Goal: Task Accomplishment & Management: Complete application form

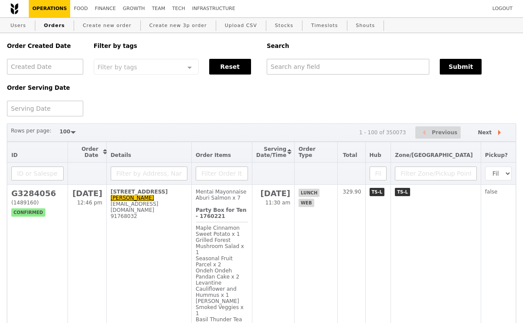
select select "100"
click at [299, 72] on input "text" at bounding box center [348, 67] width 163 height 16
paste input "85238492"
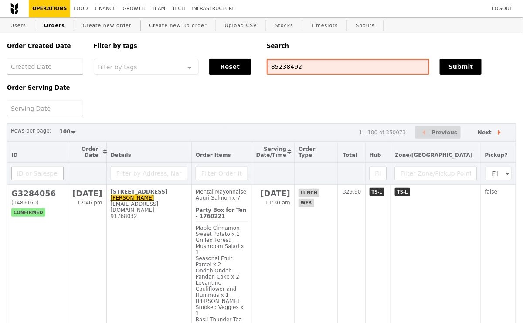
type input "85238492"
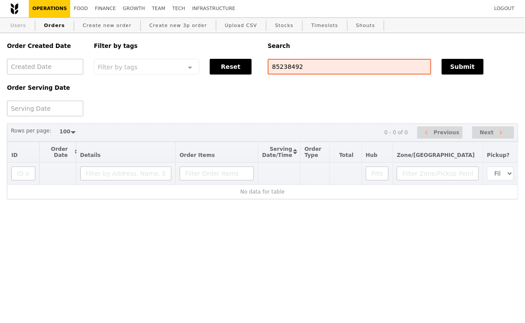
click at [13, 29] on link "Users" at bounding box center [18, 26] width 23 height 16
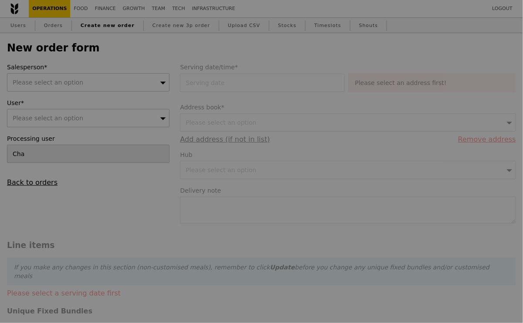
type input "Confirm"
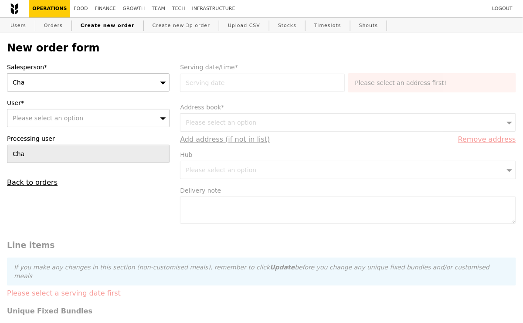
click at [56, 119] on span "Please select an option" at bounding box center [48, 118] width 71 height 7
type input "quekyouyi@yahoo.com.sg"
type input "Confirm"
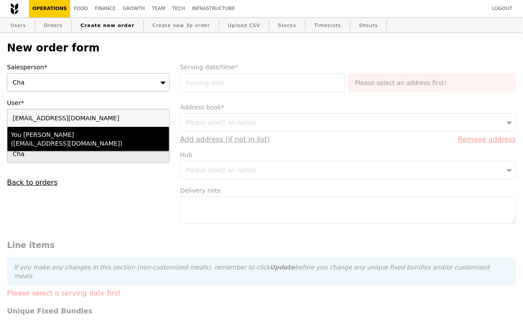
type input "quekyouyi@yahoo.com.sg"
click at [55, 135] on div "You Yi (quekyouyi@yahoo.com.sg)" at bounding box center [69, 138] width 116 height 17
type input "Loading..."
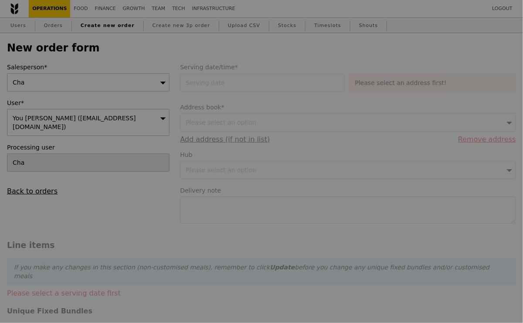
type input "13.76"
type input "15.00"
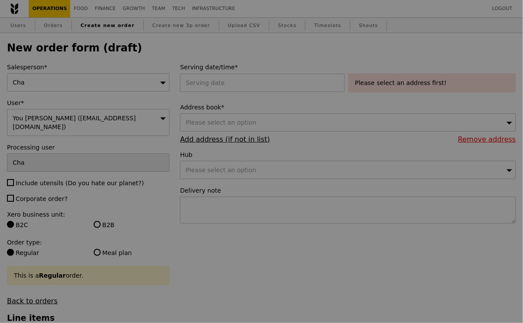
type input "Confirm"
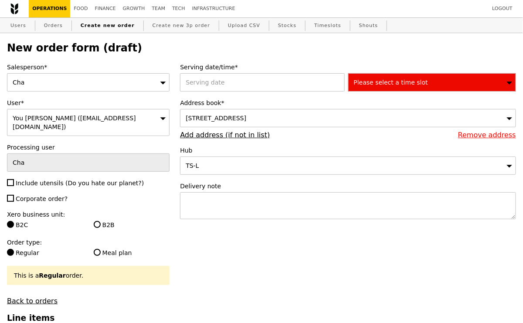
click at [97, 85] on div "Cha" at bounding box center [88, 82] width 163 height 18
type input "sera"
type input "Confirm"
click at [15, 179] on label "Include utensils (Do you hate our planet?)" at bounding box center [88, 183] width 163 height 9
click at [14, 179] on input "Include utensils (Do you hate our planet?)" at bounding box center [10, 182] width 7 height 7
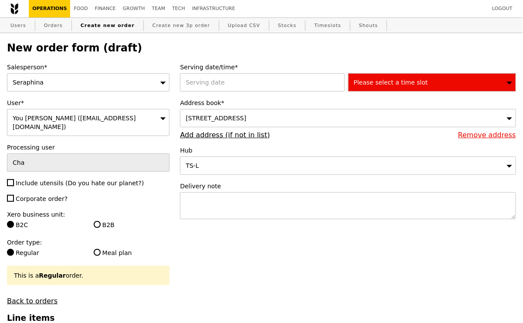
checkbox input "true"
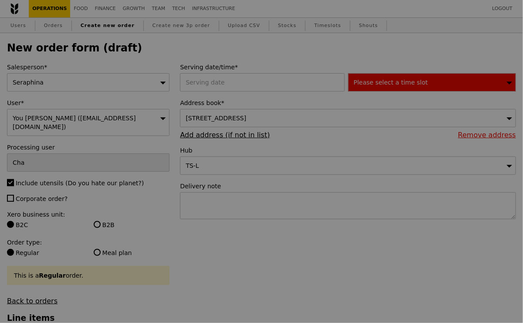
type input "Confirm"
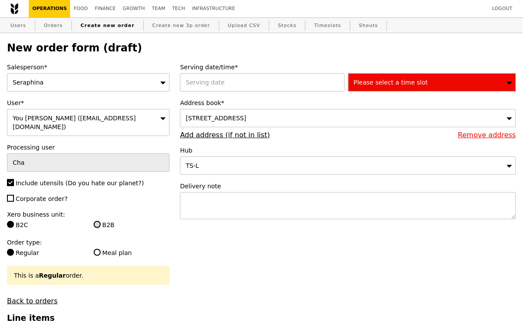
click at [99, 221] on input "B2B" at bounding box center [97, 224] width 7 height 7
radio input "true"
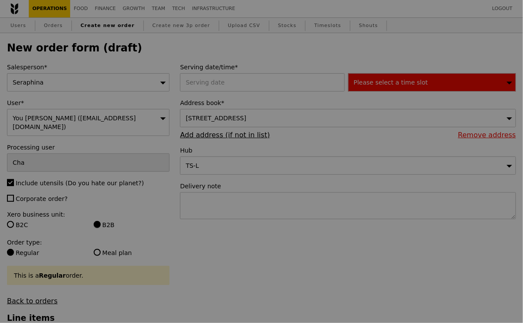
type input "Confirm"
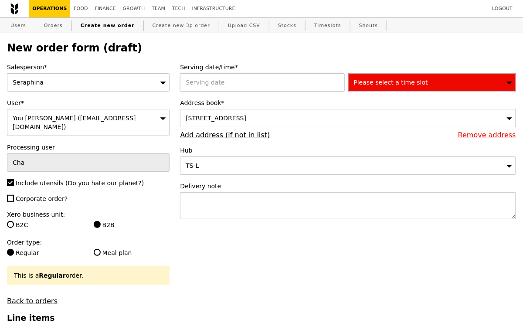
click at [236, 88] on div at bounding box center [264, 82] width 168 height 18
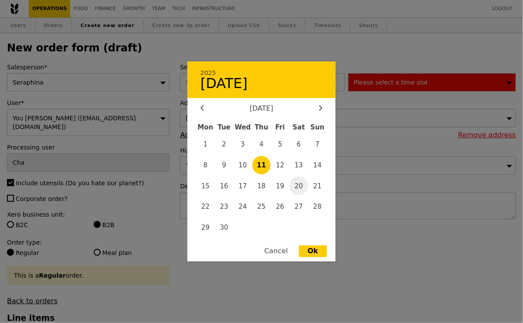
click at [298, 187] on span "20" at bounding box center [299, 186] width 19 height 19
type input "20 Sep 2025"
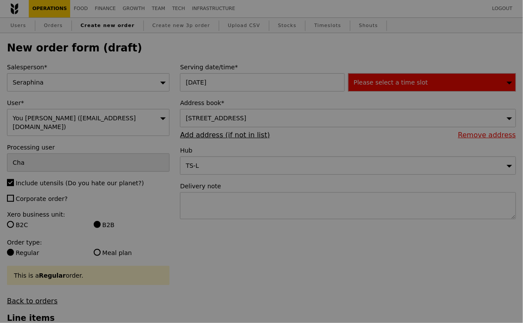
click at [402, 86] on div at bounding box center [261, 161] width 523 height 323
click at [398, 86] on div at bounding box center [261, 161] width 523 height 323
type input "Confirm"
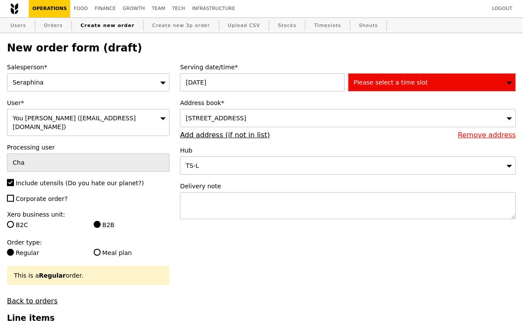
click at [362, 85] on span "Please select a time slot" at bounding box center [391, 82] width 74 height 7
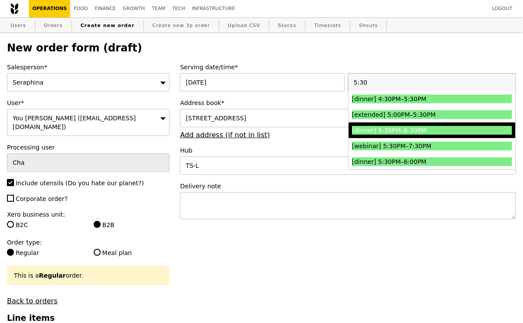
type input "5:30"
click at [415, 128] on div "[dinner] 5:30PM–6:30PM" at bounding box center [412, 130] width 120 height 9
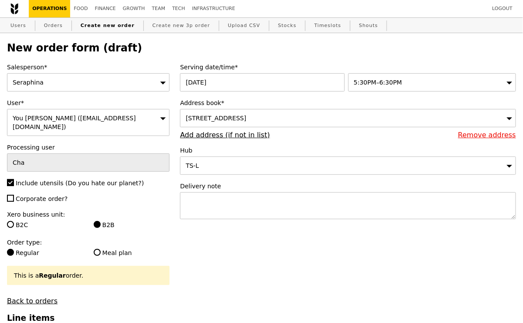
type input "Confirm"
click at [223, 135] on link "Add address (if not in list)" at bounding box center [225, 135] width 90 height 8
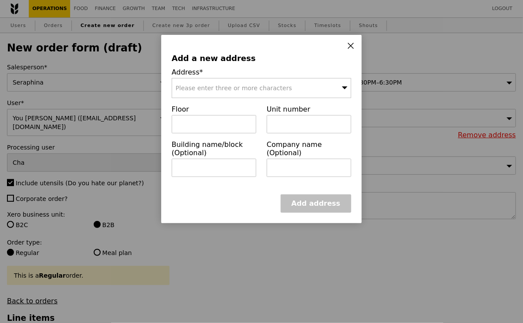
click at [222, 82] on div "Please enter three or more characters" at bounding box center [262, 88] width 180 height 20
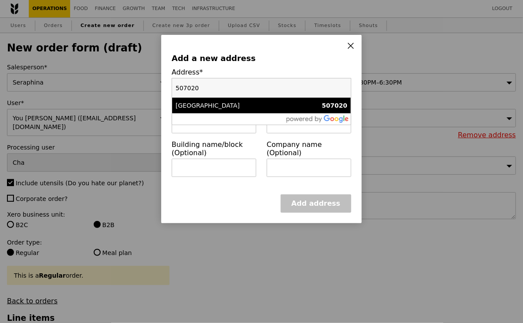
type input "507020"
click at [222, 103] on div "159W Jalan Loyang Besar" at bounding box center [240, 105] width 129 height 9
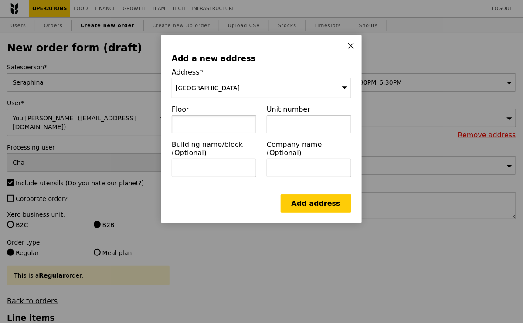
click at [221, 125] on input "text" at bounding box center [214, 124] width 85 height 18
paste input "CSC loyang chalet"
drag, startPoint x: 234, startPoint y: 129, endPoint x: 156, endPoint y: 119, distance: 79.2
click at [156, 119] on div "Add a new address Address* 159W Jalan Loyang Besar Floor CSC loyang chalet Unit…" at bounding box center [261, 161] width 523 height 323
paste input "halet number: 140"
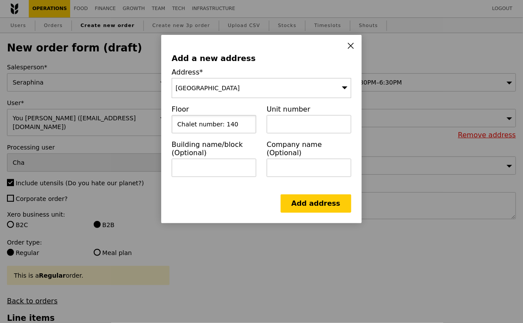
type input "Chalet number: 140"
click at [284, 122] on input "text" at bounding box center [309, 124] width 85 height 18
paste input "CSC loyang chalet"
click at [288, 123] on input "CSC loyang chalet" at bounding box center [309, 124] width 85 height 18
click at [313, 126] on input "CSC Loyang chalet" at bounding box center [309, 124] width 85 height 18
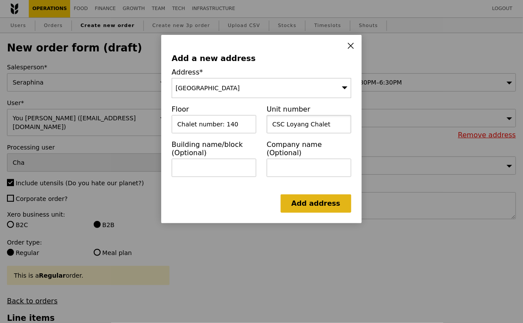
type input "CSC Loyang Chalet"
click at [312, 202] on link "Add address" at bounding box center [316, 204] width 71 height 18
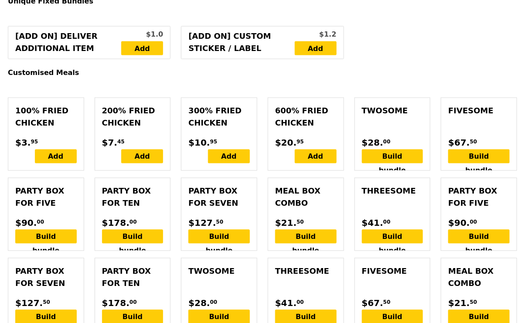
scroll to position [384, 0]
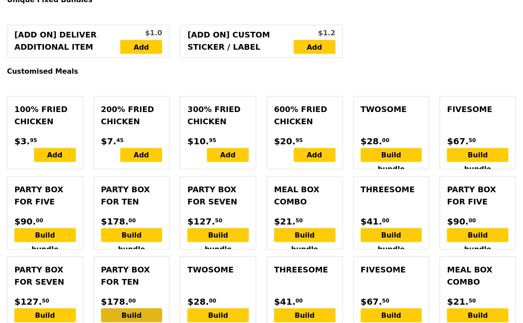
click at [138, 309] on div "Build bundle" at bounding box center [132, 316] width 62 height 14
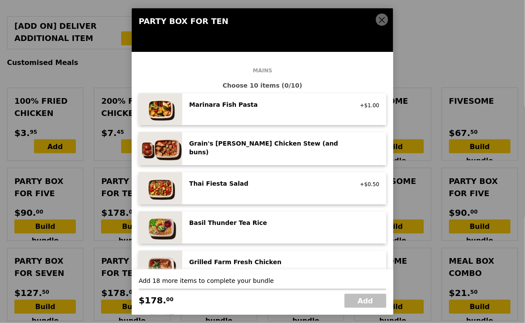
click at [237, 147] on div "Grain's Curry Chicken Stew (and buns)" at bounding box center [267, 147] width 157 height 17
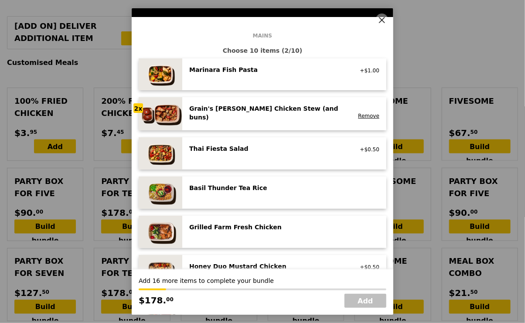
scroll to position [37, 0]
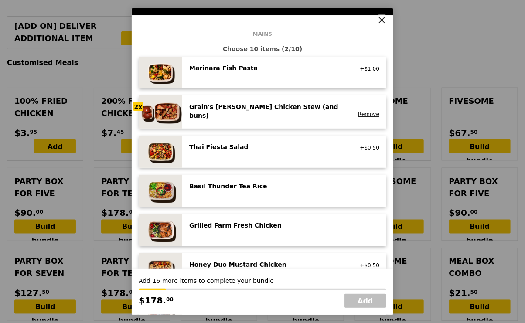
click at [237, 148] on div "Thai Fiesta Salad" at bounding box center [267, 147] width 157 height 9
click at [220, 195] on div "Basil Thunder Tea Rice vegetarian, contains allium, barley, egg, nuts, soy, whe…" at bounding box center [284, 191] width 190 height 18
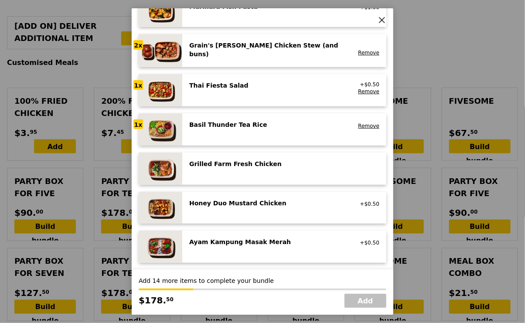
scroll to position [103, 0]
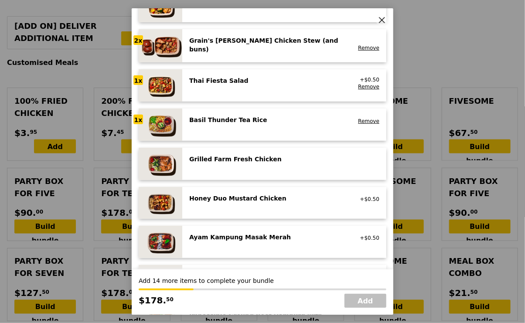
click at [220, 195] on div "Honey Duo Mustard Chicken" at bounding box center [267, 198] width 157 height 9
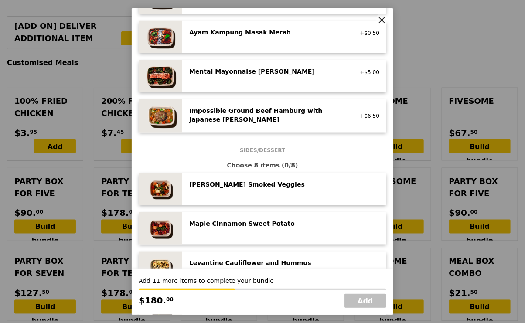
scroll to position [332, 0]
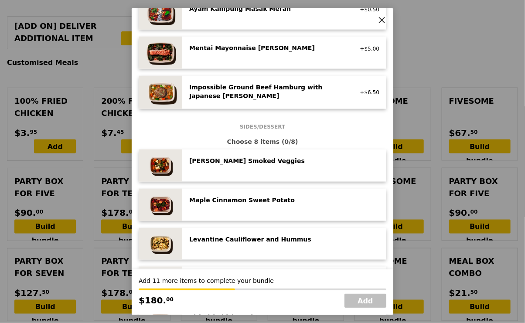
click at [226, 167] on div "Rosemary Smoked Veggies low carb, vegan" at bounding box center [284, 166] width 190 height 18
click at [226, 167] on div "Rosemary Smoked Veggies low carb, vegan Remove" at bounding box center [284, 166] width 190 height 18
click at [217, 235] on div "Levantine Cauliflower and Hummus" at bounding box center [267, 239] width 157 height 9
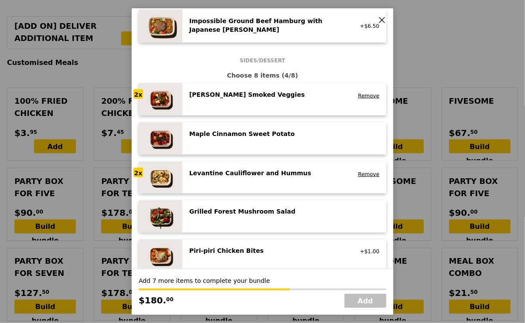
scroll to position [398, 0]
click at [221, 212] on div "Grilled Forest Mushroom Salad" at bounding box center [267, 212] width 157 height 9
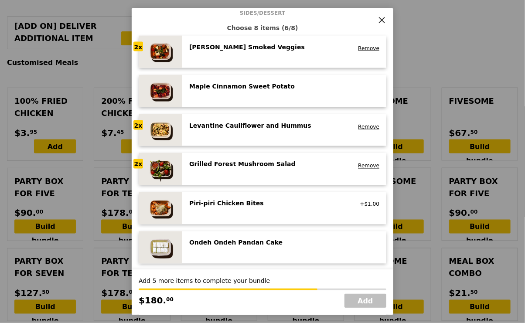
scroll to position [455, 0]
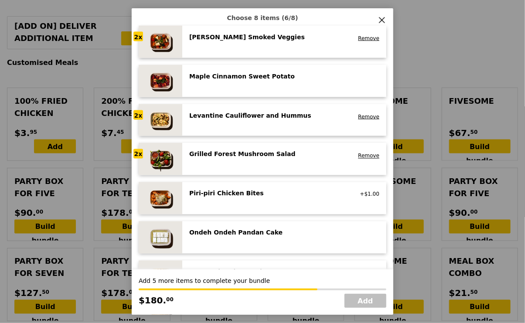
click at [217, 232] on div "Ondeh Ondeh Pandan Cake" at bounding box center [267, 233] width 157 height 9
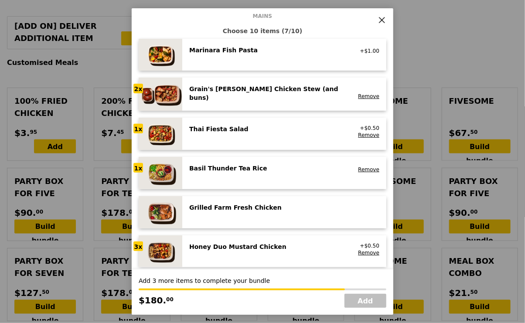
scroll to position [54, 0]
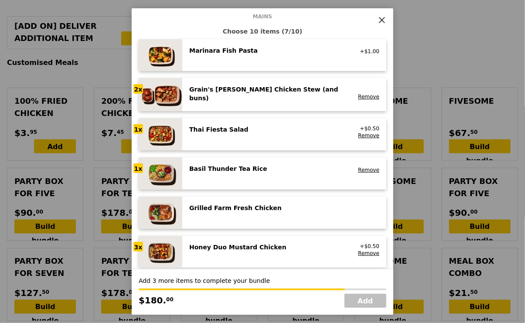
click at [164, 175] on img at bounding box center [161, 173] width 44 height 32
click at [369, 170] on link "Remove" at bounding box center [368, 170] width 21 height 6
click at [175, 170] on img at bounding box center [161, 173] width 44 height 32
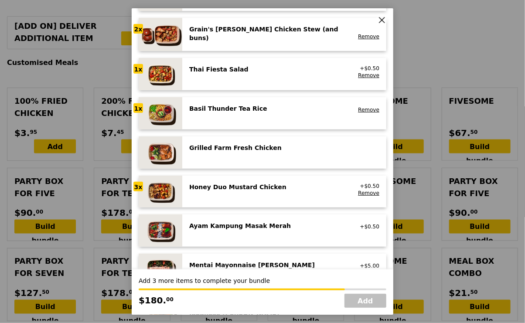
scroll to position [119, 0]
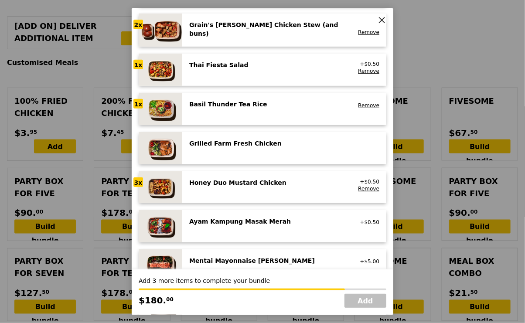
click at [162, 151] on img at bounding box center [161, 148] width 44 height 32
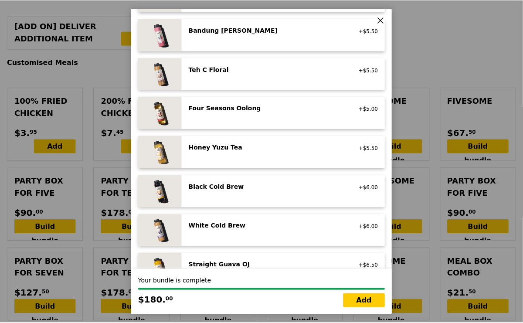
scroll to position [999, 0]
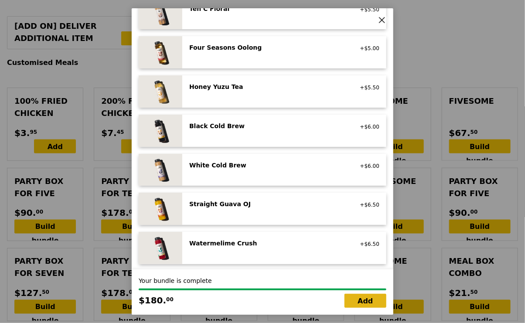
click at [369, 300] on link "Add" at bounding box center [366, 301] width 42 height 14
type input "Loading..."
type input "180.00"
type input "3.62"
type input "3.95"
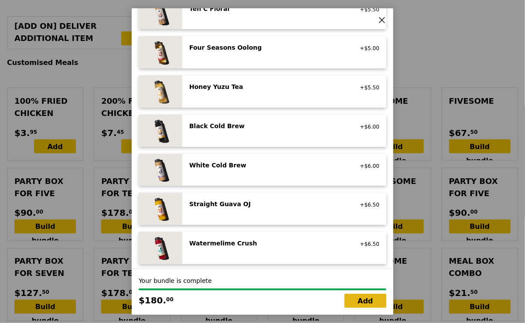
type input "183.95"
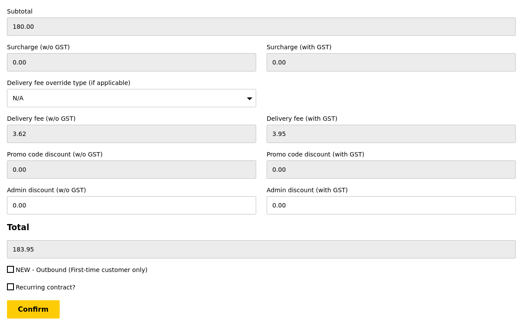
scroll to position [2627, 0]
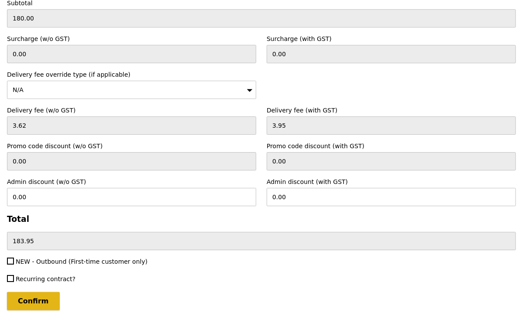
click at [33, 292] on input "Confirm" at bounding box center [33, 301] width 53 height 18
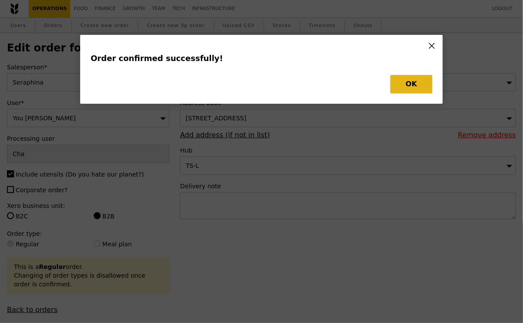
click at [404, 81] on button "OK" at bounding box center [412, 84] width 42 height 18
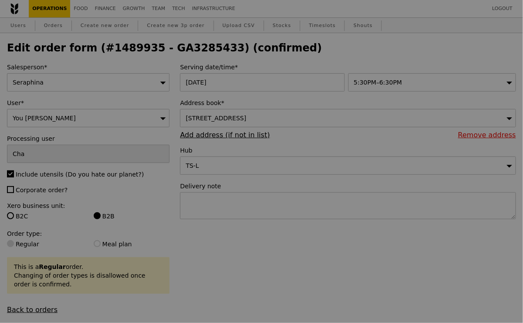
type input "Update"
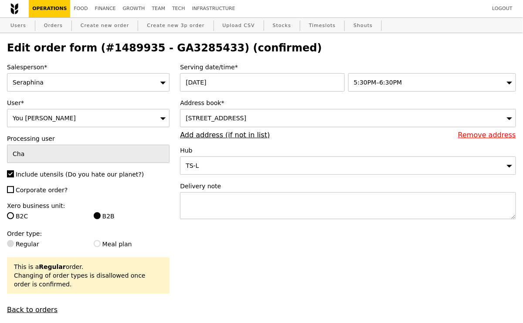
click at [182, 46] on h2 "Edit order form (#1489935 - GA3285433) (confirmed)" at bounding box center [261, 48] width 509 height 12
copy h2 "GA3285433"
click at [57, 23] on link "Orders" at bounding box center [54, 26] width 26 height 16
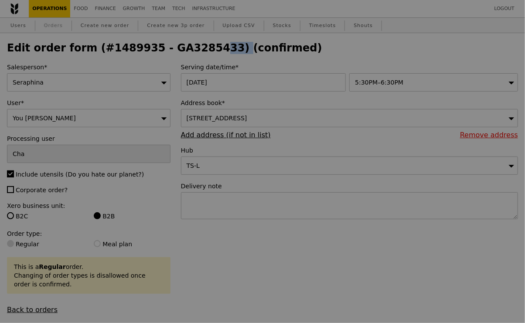
select select "100"
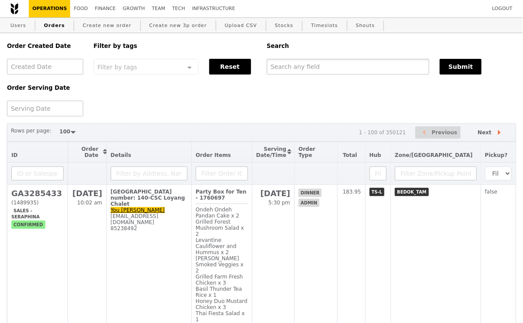
click at [287, 65] on input "text" at bounding box center [348, 67] width 163 height 16
paste input "GA3285433"
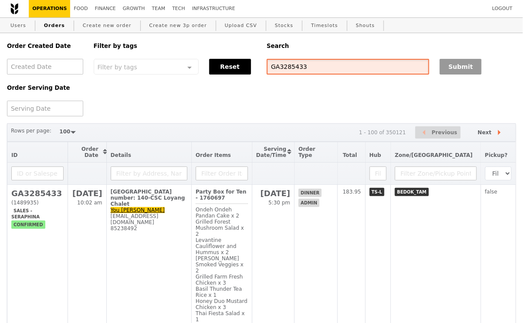
type input "GA3285433"
click at [467, 68] on button "Submit" at bounding box center [461, 67] width 42 height 16
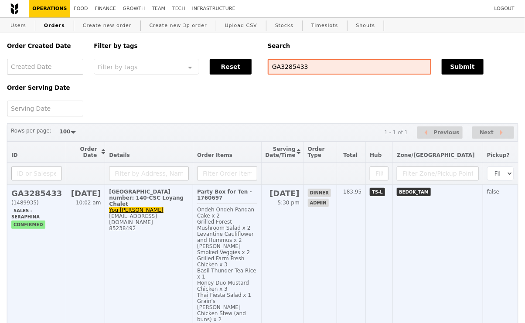
click at [175, 226] on td "159W Jalan Loyang Besar, #Chalet number: 140-CSC Loyang Chalet You Yi quekyouyi…" at bounding box center [149, 259] width 88 height 148
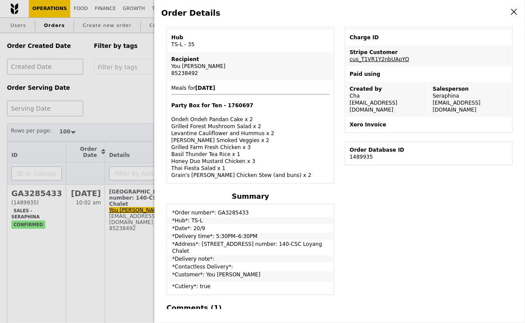
scroll to position [214, 0]
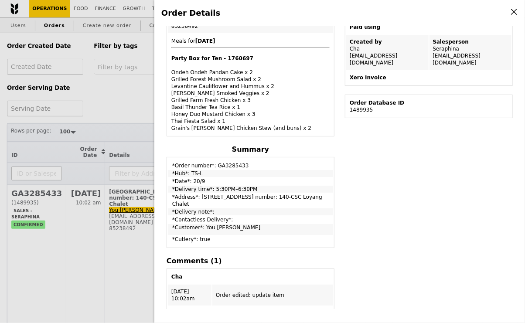
click at [130, 77] on div "Order Details Edit order Changelog Cancel Order ID GA3285433 – View receipt Ord…" at bounding box center [262, 161] width 525 height 323
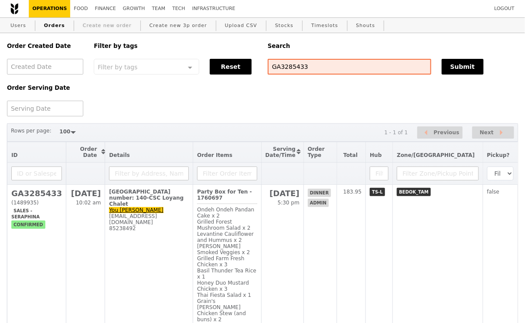
click at [92, 25] on link "Create new order" at bounding box center [107, 26] width 56 height 16
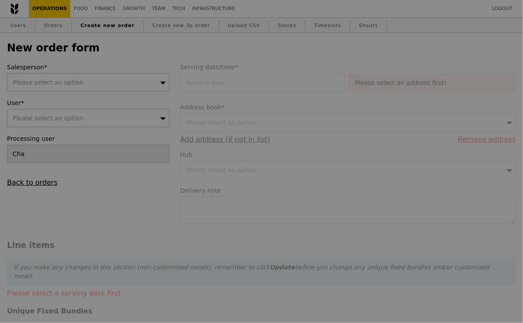
type input "Confirm"
click at [59, 28] on link "Orders" at bounding box center [54, 26] width 26 height 16
select select "100"
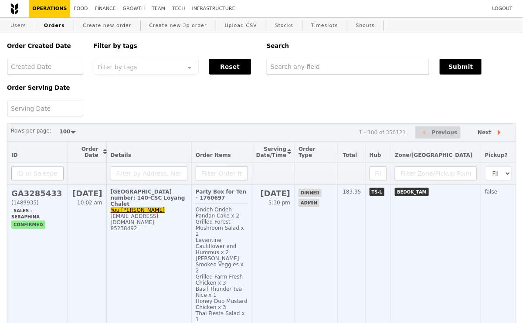
click at [158, 249] on td "159W Jalan Loyang Besar, #Chalet number: 140-CSC Loyang Chalet You Yi quekyouyi…" at bounding box center [148, 271] width 85 height 173
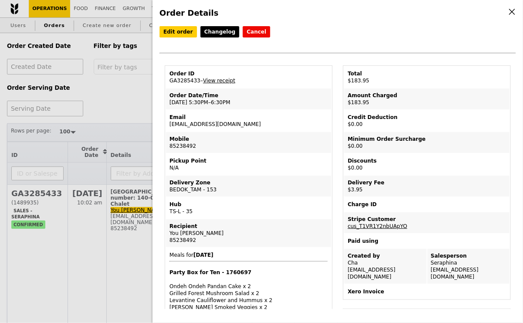
scroll to position [34, 0]
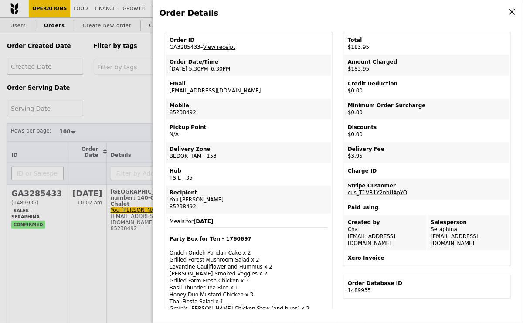
click at [122, 131] on div "Order Details Edit order Changelog Cancel Order ID GA3285433 – View receipt Ord…" at bounding box center [261, 161] width 523 height 323
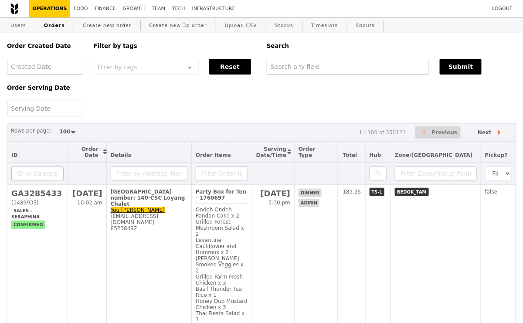
scroll to position [70, 0]
click at [14, 25] on link "Users" at bounding box center [18, 26] width 23 height 16
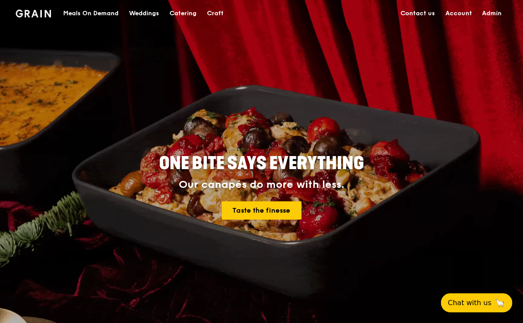
click at [111, 13] on div "Meals On Demand" at bounding box center [90, 13] width 55 height 26
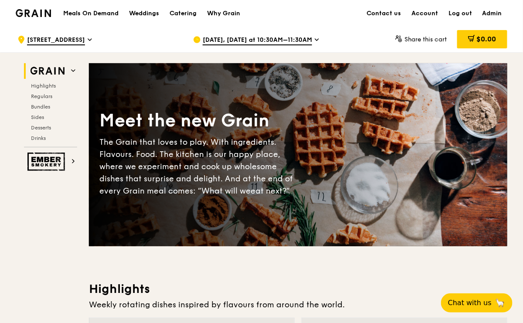
click at [275, 38] on span "Sep 12, Tomorrow at 10:30AM–11:30AM" at bounding box center [257, 41] width 109 height 10
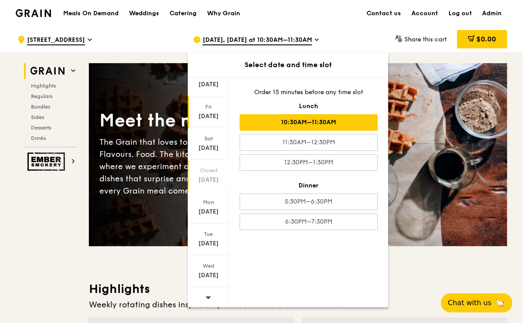
scroll to position [35, 0]
click at [208, 297] on icon at bounding box center [209, 298] width 6 height 3
click at [209, 149] on div "Sep 20" at bounding box center [208, 149] width 39 height 9
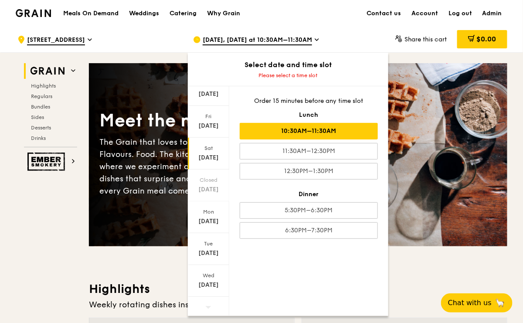
click at [291, 126] on div "10:30AM–11:30AM" at bounding box center [309, 131] width 138 height 17
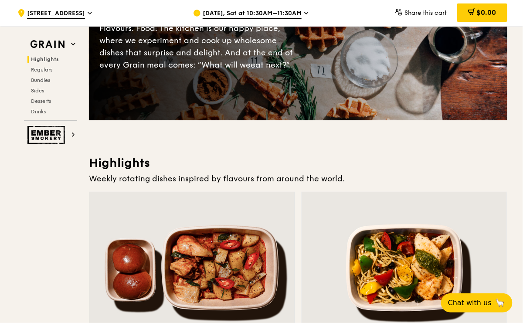
scroll to position [0, 0]
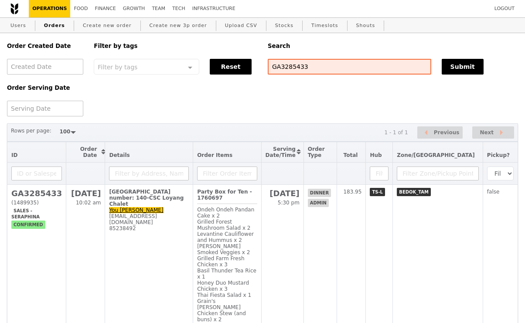
select select "100"
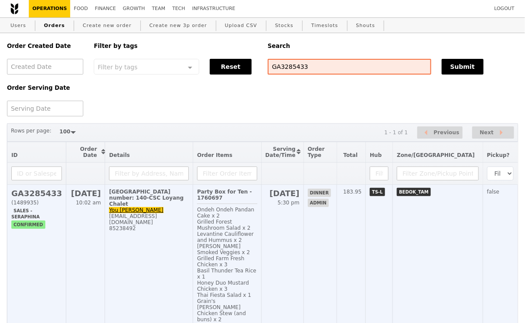
click at [171, 227] on td "159W Jalan Loyang Besar, #Chalet number: 140-CSC Loyang Chalet You Yi quekyouyi…" at bounding box center [149, 259] width 88 height 148
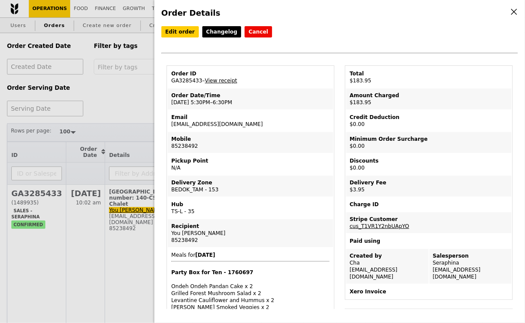
click at [184, 79] on td "Order ID GA3285433 – View receipt" at bounding box center [250, 77] width 165 height 21
copy td "GA3285433"
click at [132, 122] on div "Order Details Edit order Changelog Cancel Order ID GA3285433 – View receipt Ord…" at bounding box center [262, 161] width 525 height 323
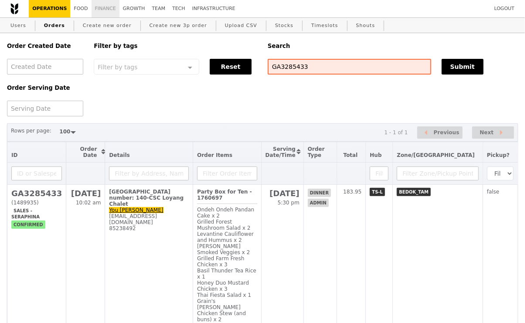
click at [101, 10] on link "Finance" at bounding box center [106, 8] width 28 height 17
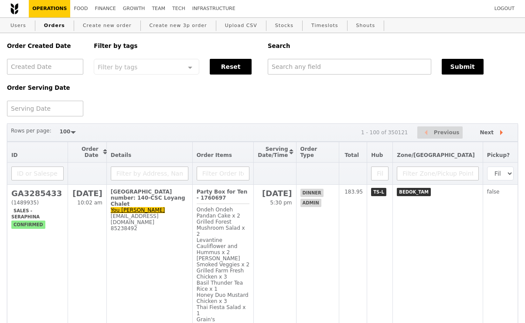
select select "100"
click at [289, 65] on input "text" at bounding box center [348, 67] width 163 height 16
paste input "quekyouyi@yahoo.com.sg"
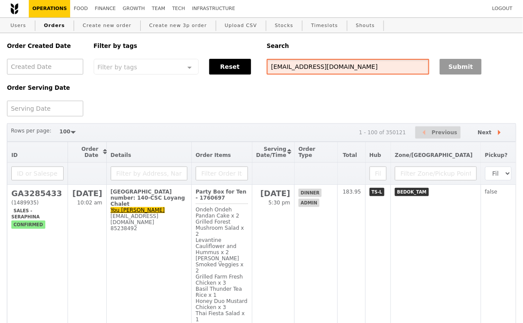
type input "quekyouyi@yahoo.com.sg"
click at [475, 69] on button "Submit" at bounding box center [461, 67] width 42 height 16
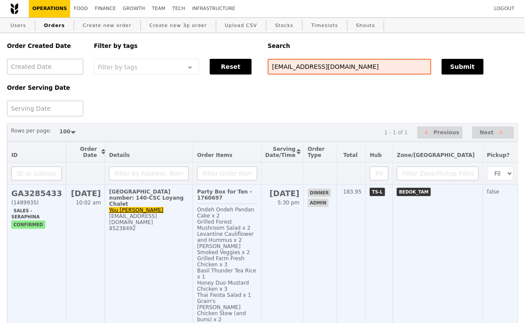
click at [193, 260] on td "159W Jalan Loyang Besar, #Chalet number: 140-CSC Loyang Chalet You Yi quekyouyi…" at bounding box center [149, 259] width 88 height 148
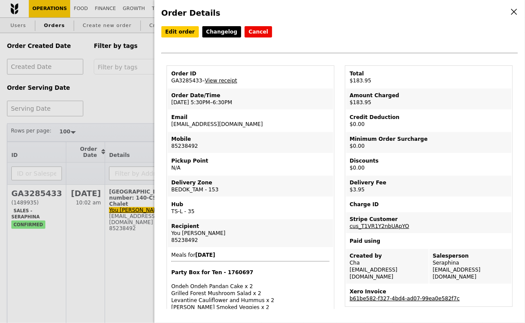
click at [391, 296] on link "b61be582-f327-4bd4-ad07-99ea0e582f7c" at bounding box center [405, 299] width 110 height 6
